Goal: Navigation & Orientation: Find specific page/section

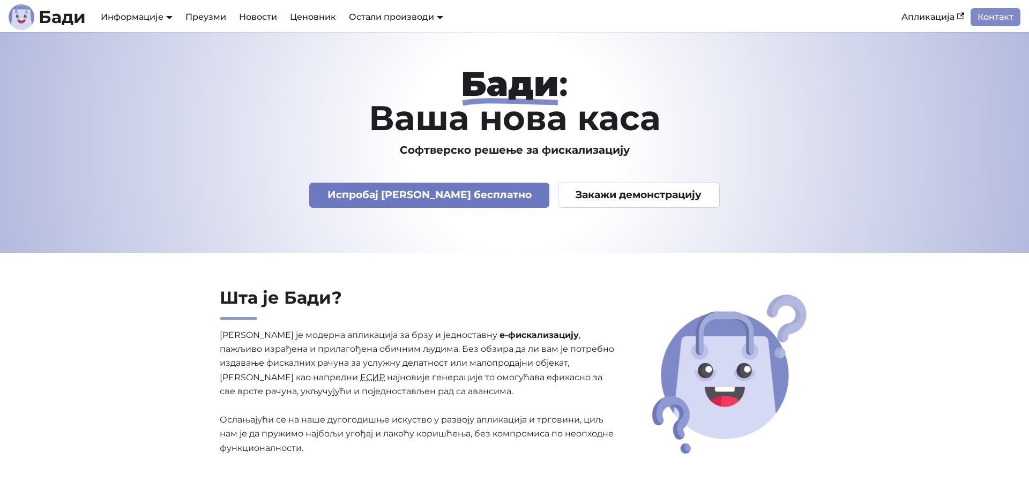
click at [433, 194] on link "Испробај [PERSON_NAME] бесплатно" at bounding box center [429, 195] width 240 height 25
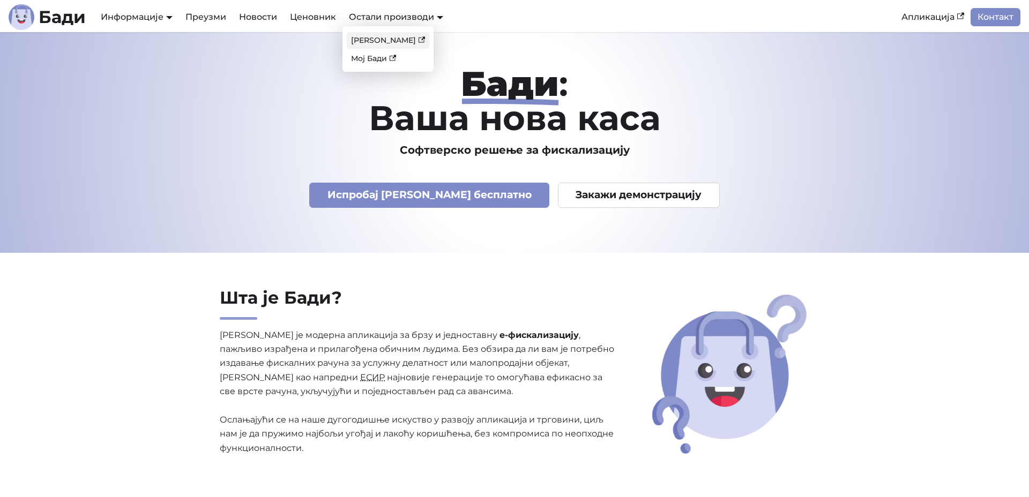
click at [377, 36] on link "[PERSON_NAME]" at bounding box center [388, 40] width 83 height 17
